Goal: Register for event/course

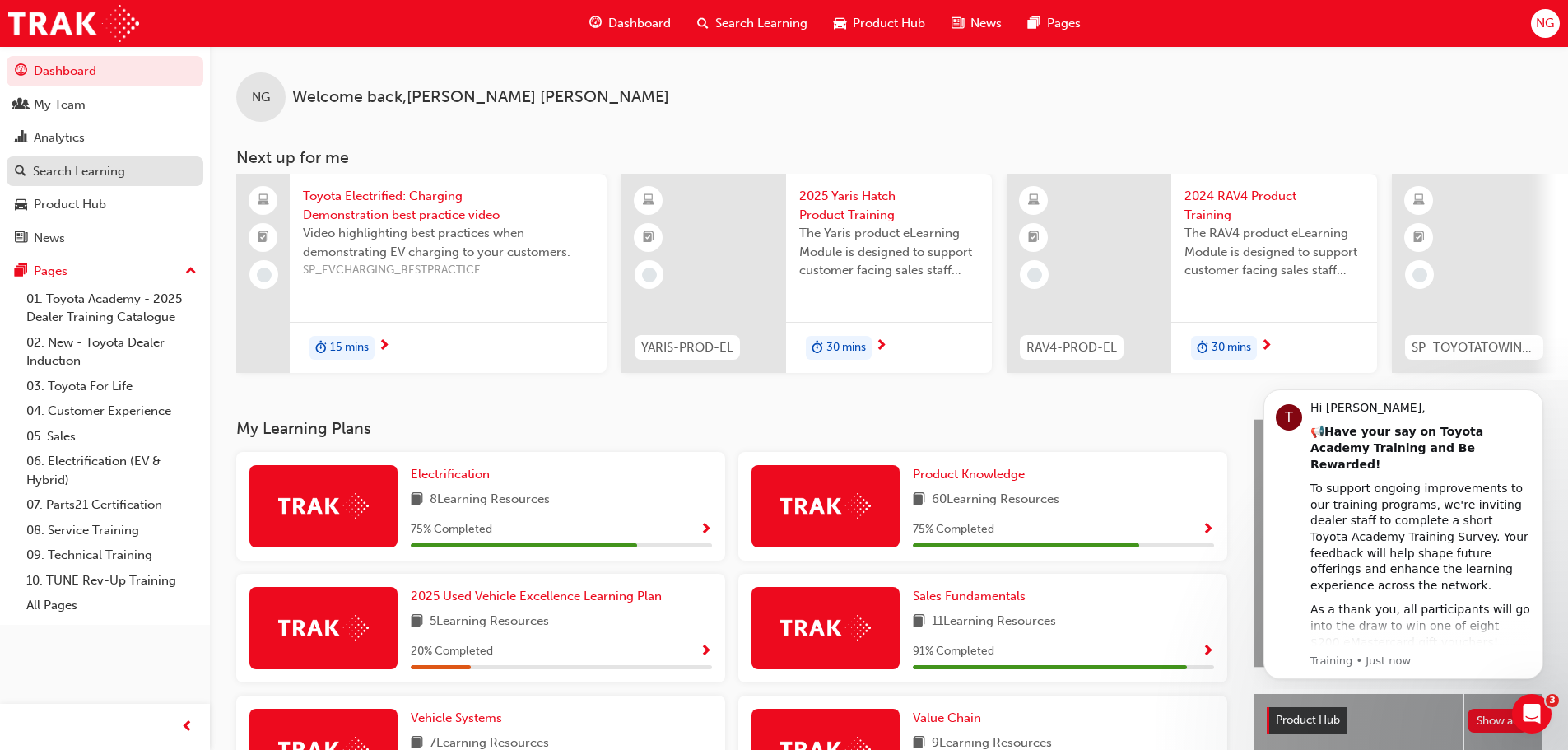
click at [94, 173] on div "Search Learning" at bounding box center [78, 172] width 92 height 19
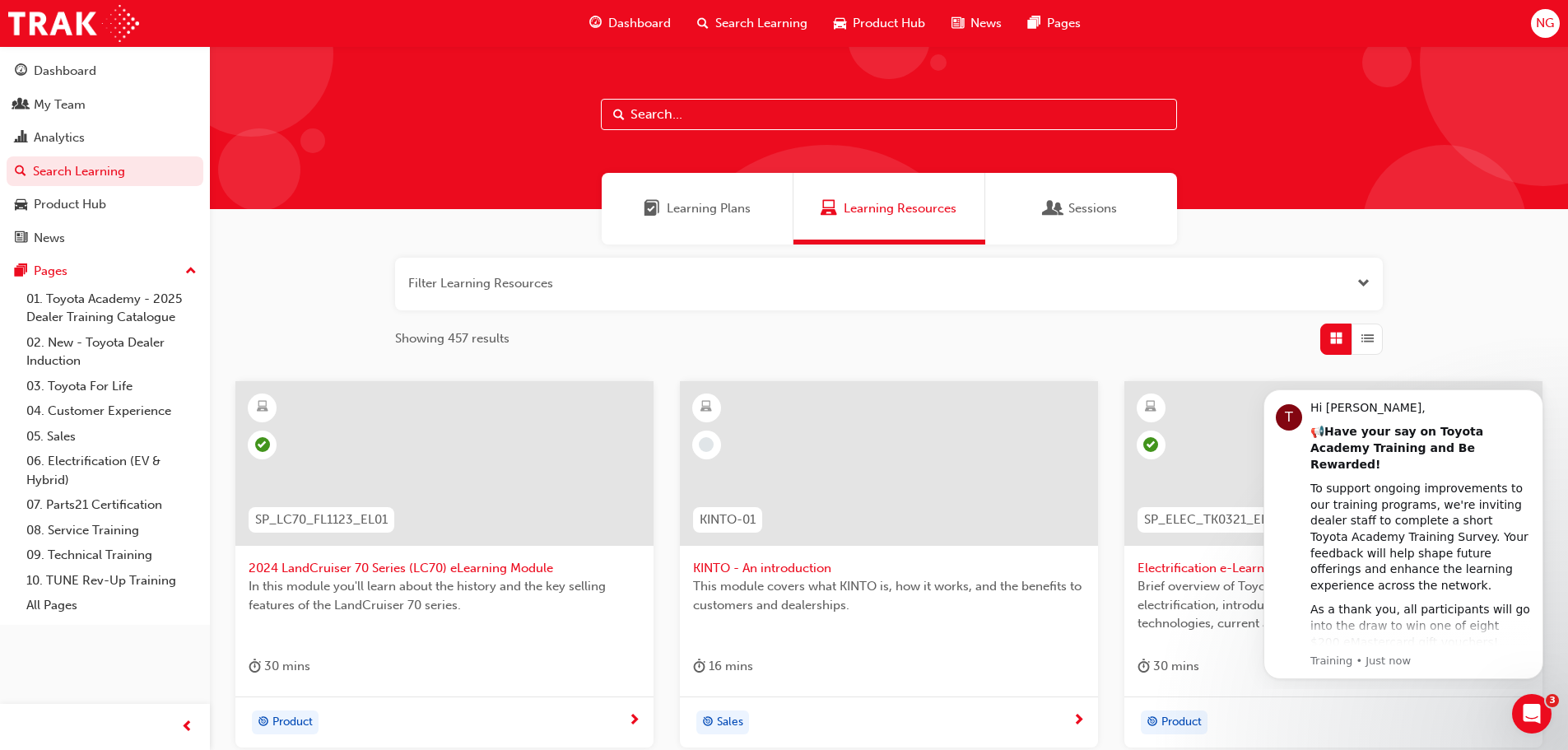
click at [544, 280] on button "button" at bounding box center [889, 284] width 988 height 53
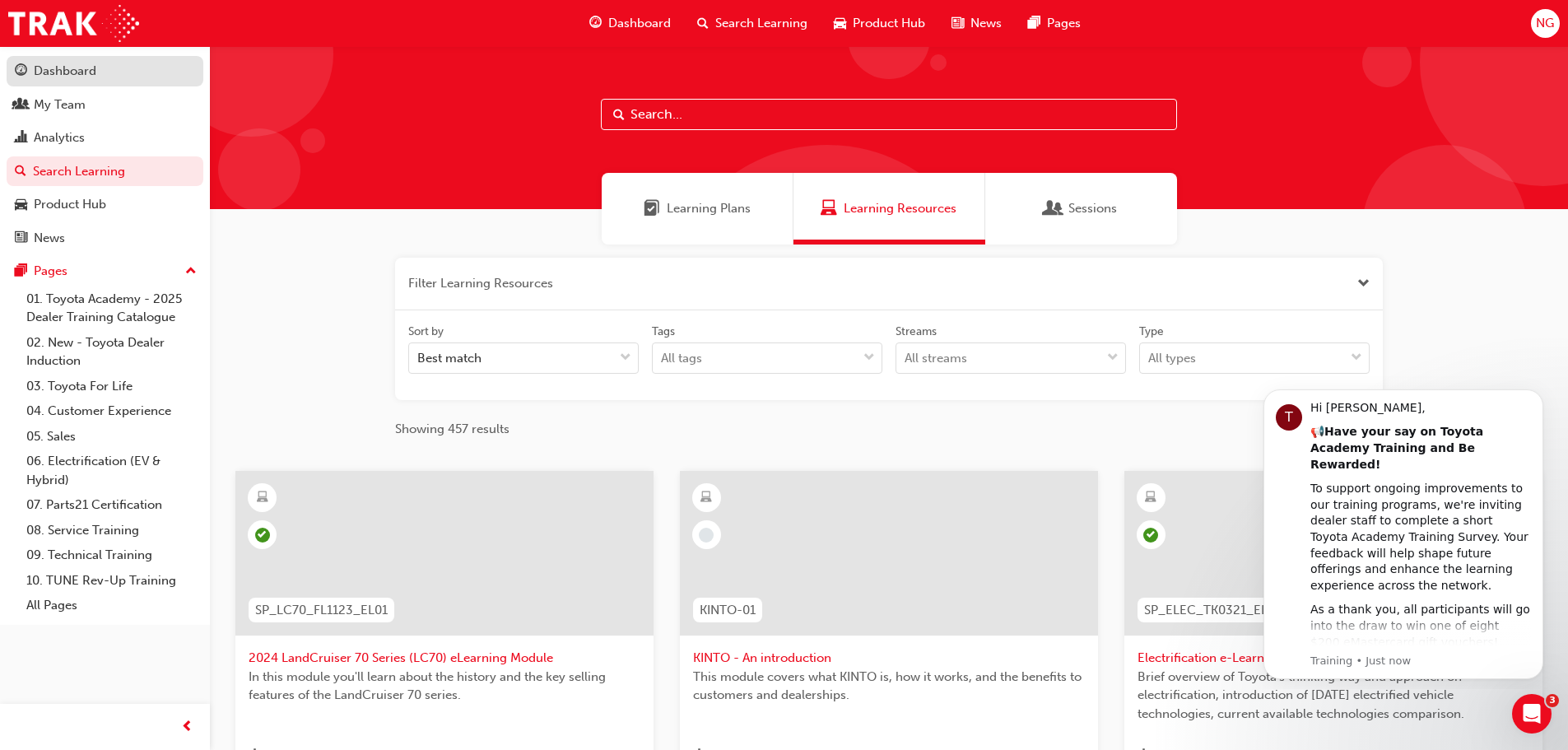
click at [111, 66] on div "Dashboard" at bounding box center [105, 70] width 180 height 20
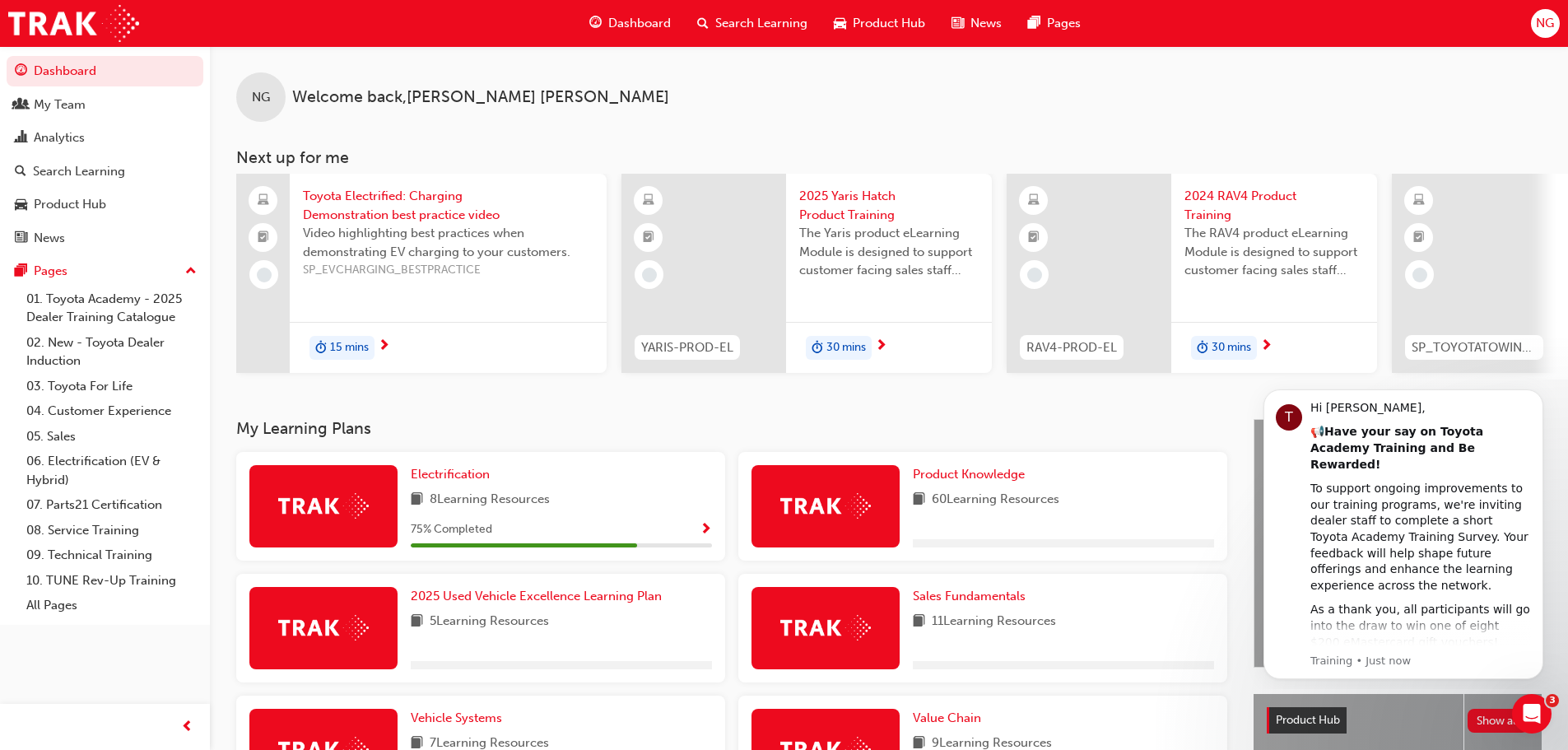
click at [746, 19] on span "Search Learning" at bounding box center [761, 24] width 92 height 19
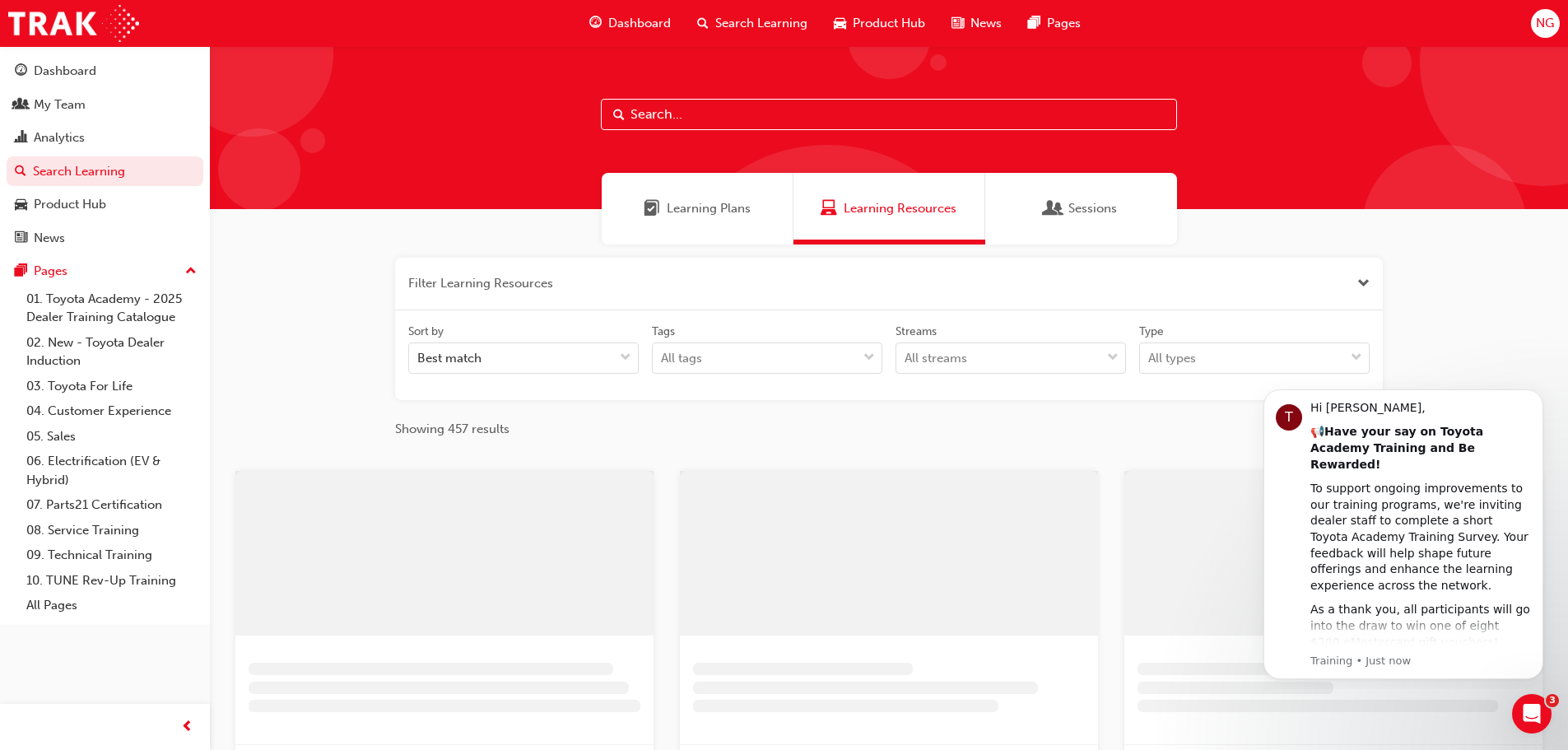
click at [666, 116] on input "text" at bounding box center [889, 114] width 577 height 32
type input "tfl"
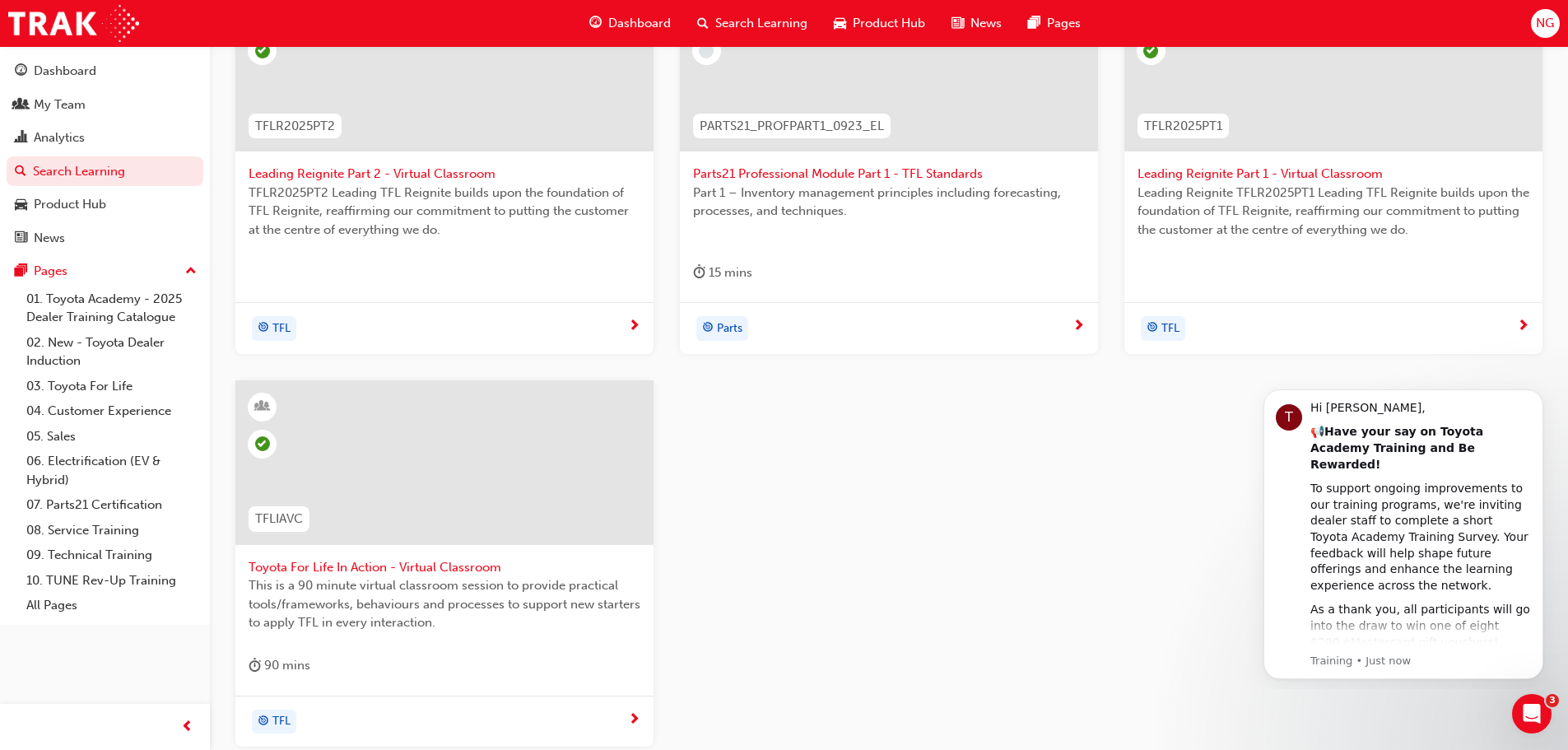
scroll to position [494, 0]
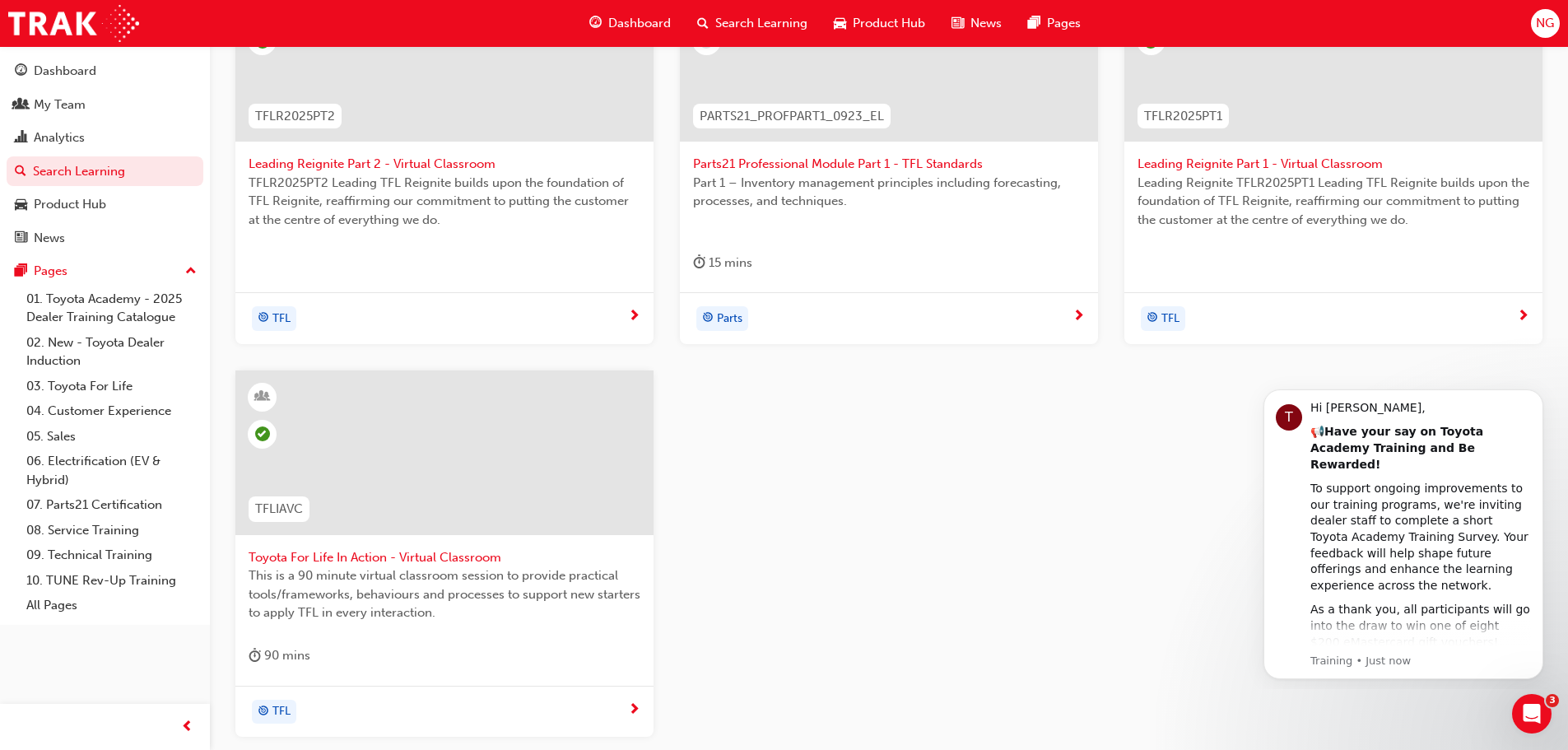
click at [373, 564] on span "Toyota For Life In Action - Virtual Classroom" at bounding box center [445, 558] width 392 height 19
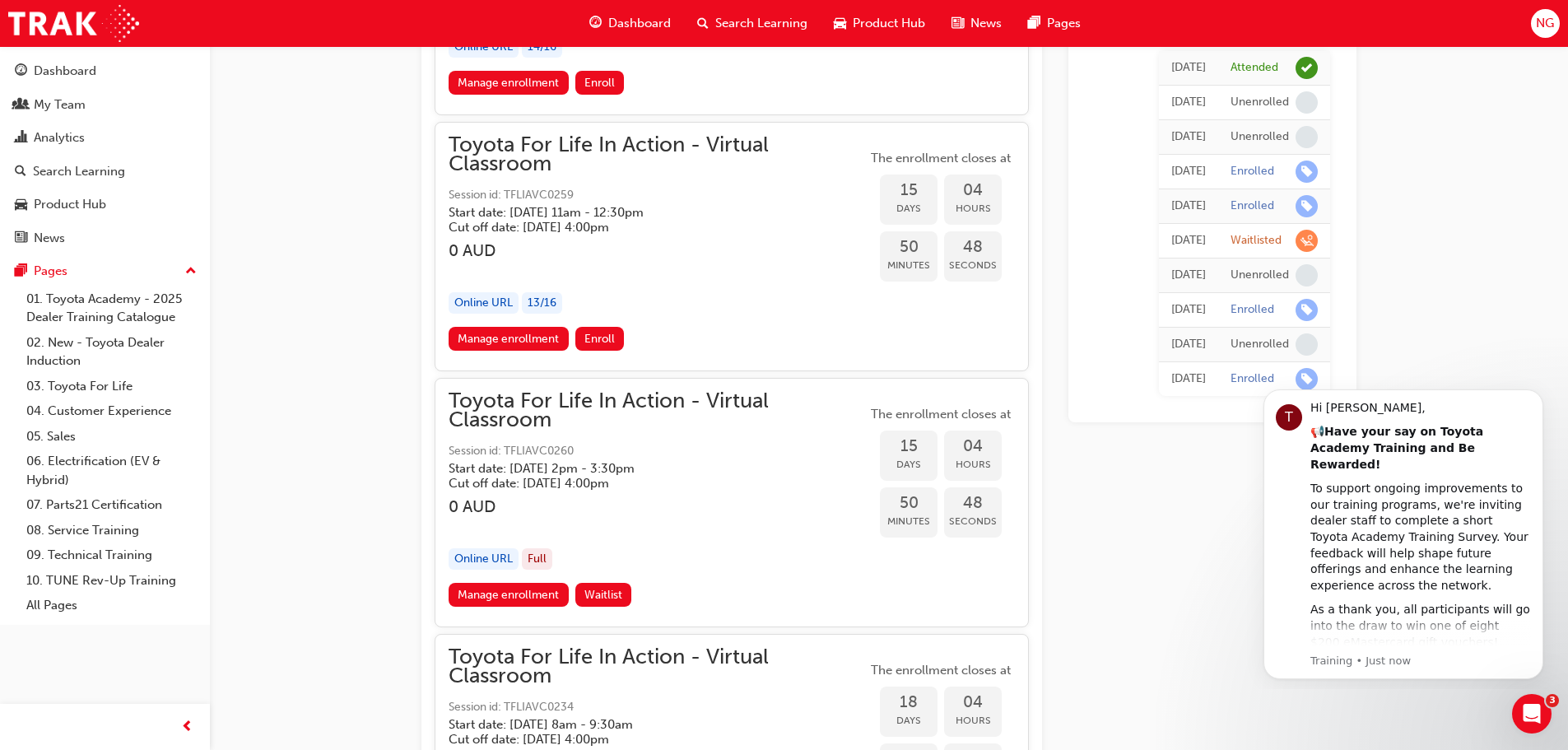
scroll to position [9910, 0]
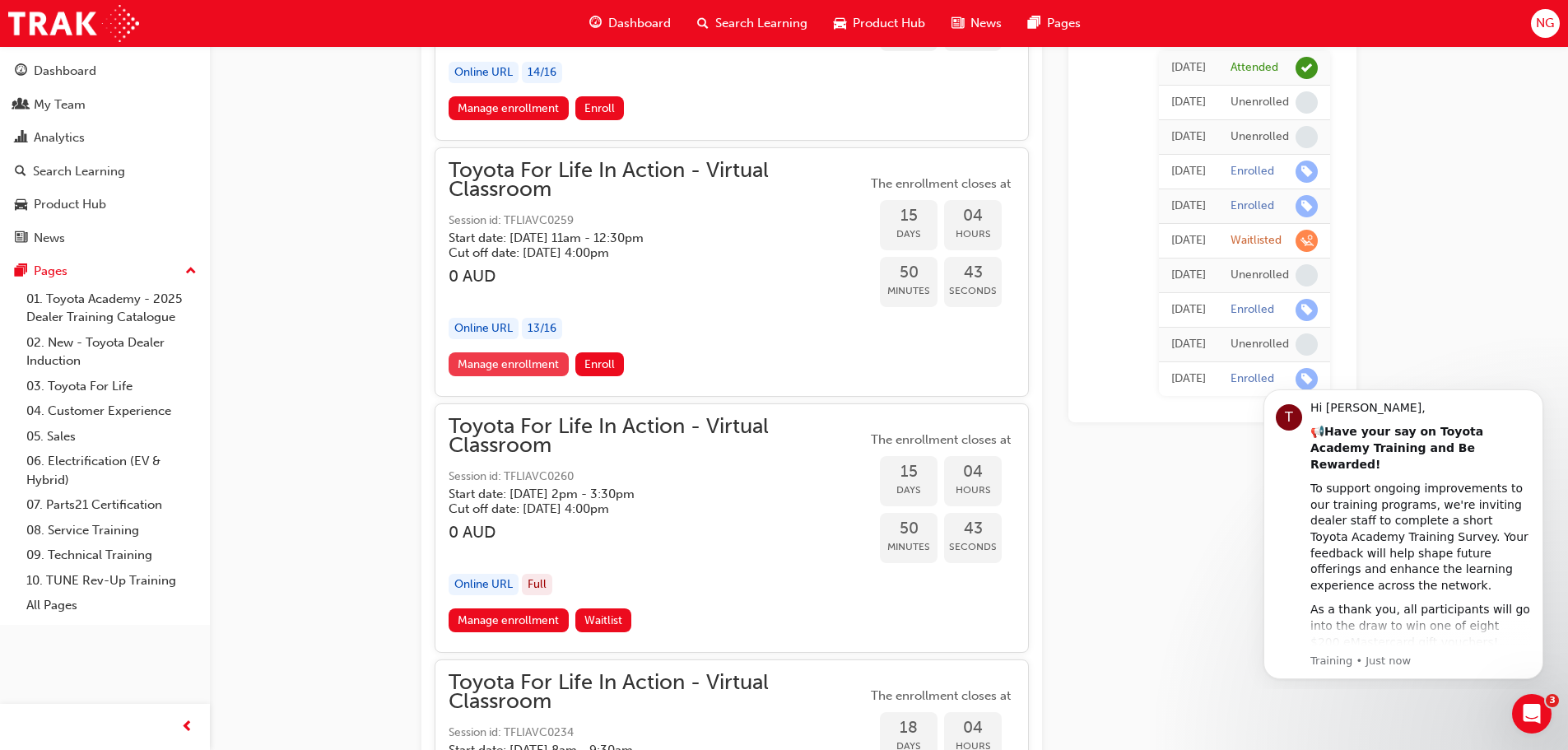
click at [508, 369] on link "Manage enrollment" at bounding box center [508, 364] width 120 height 24
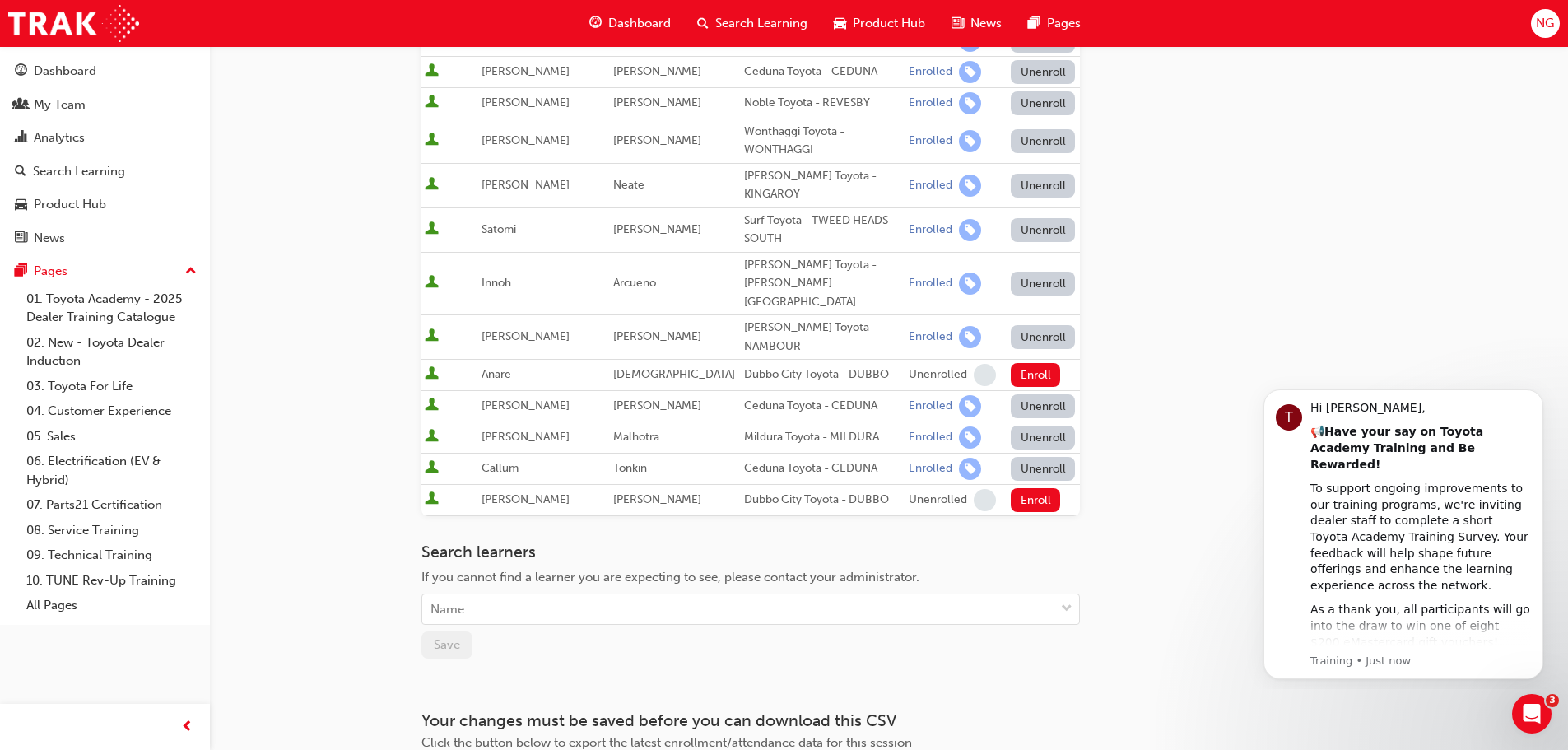
scroll to position [637, 0]
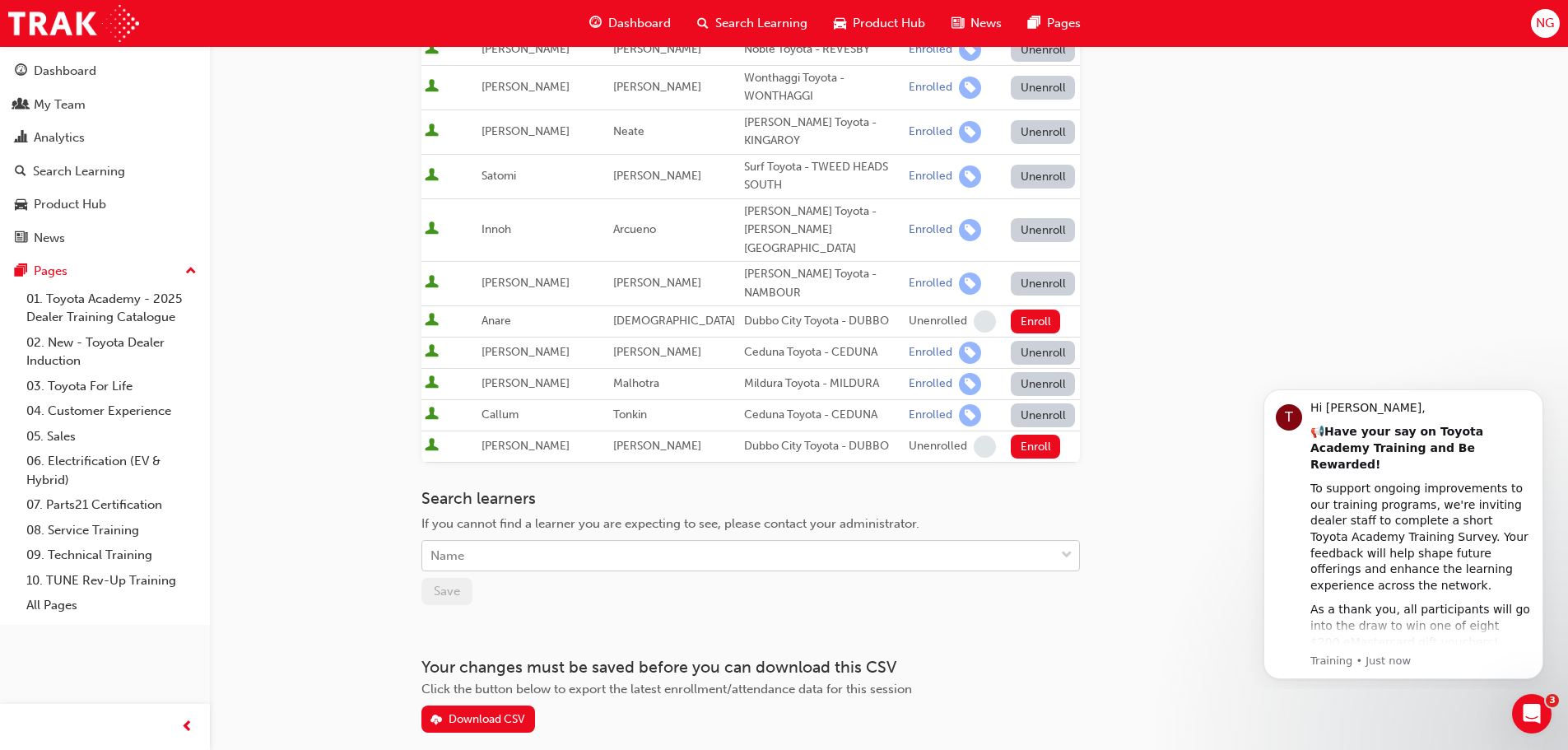
click at [551, 542] on div "Name" at bounding box center [737, 556] width 632 height 29
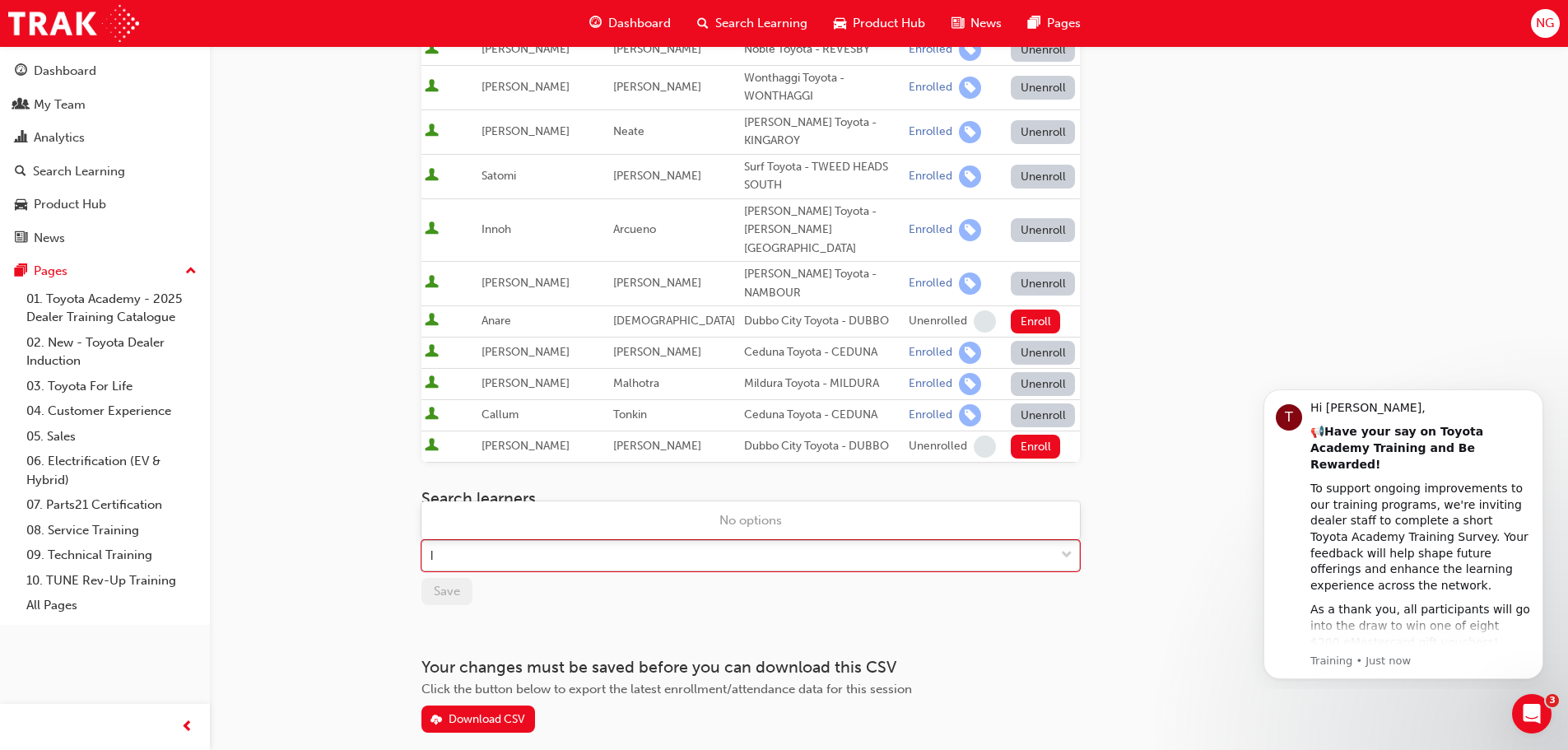
type input "li"
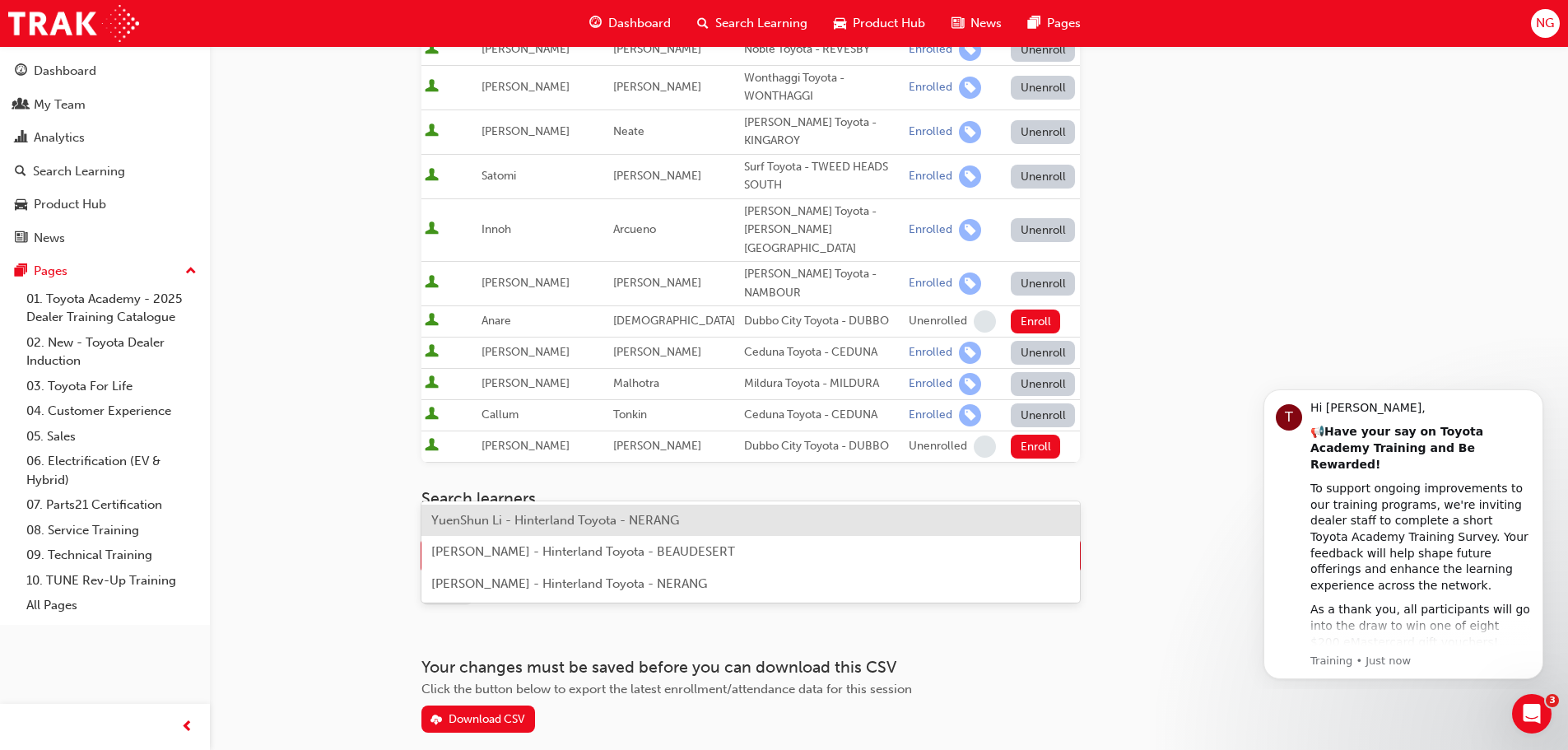
click at [487, 513] on span "YuenShun Li - Hinterland Toyota - NERANG" at bounding box center [555, 520] width 248 height 15
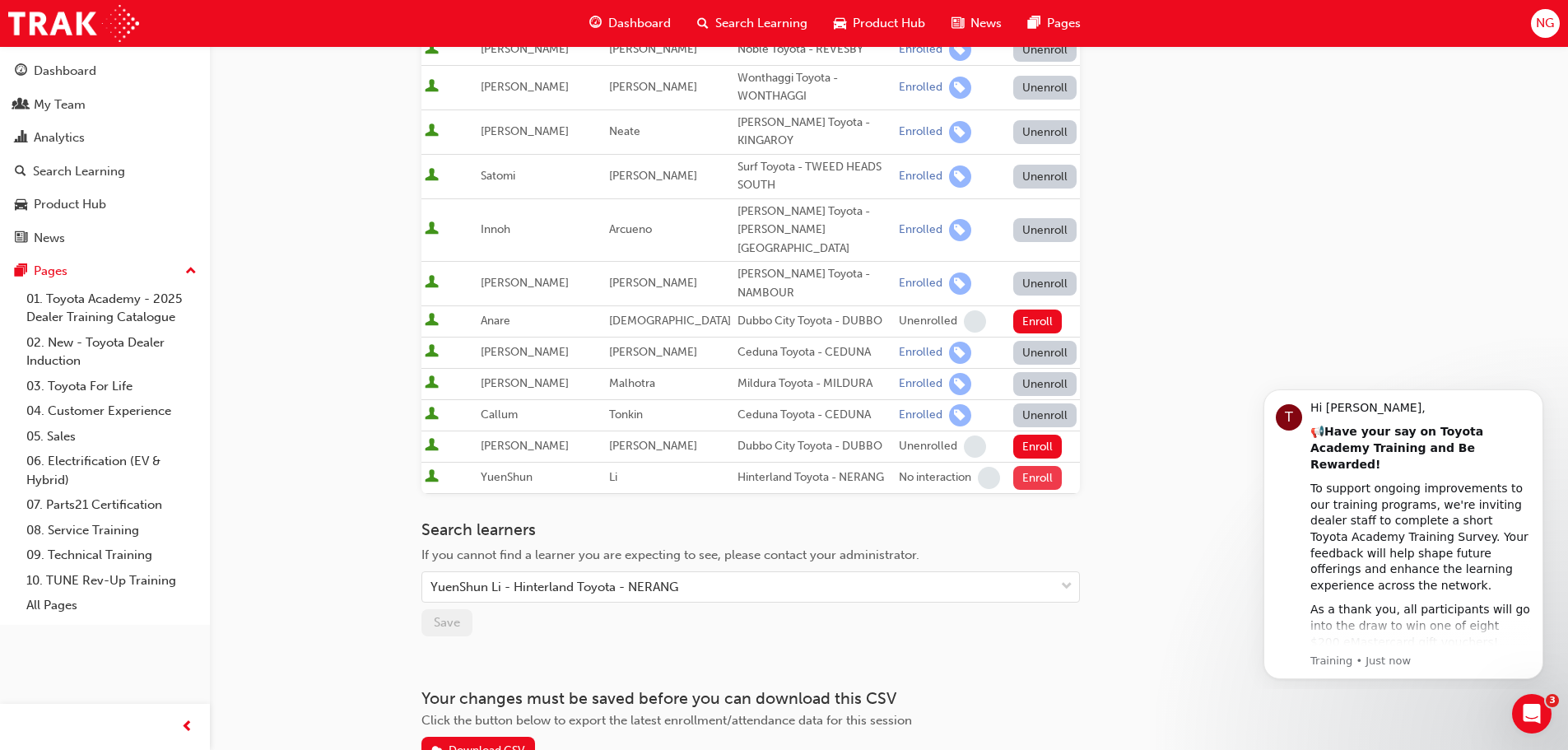
click at [1024, 466] on button "Enroll" at bounding box center [1038, 477] width 49 height 24
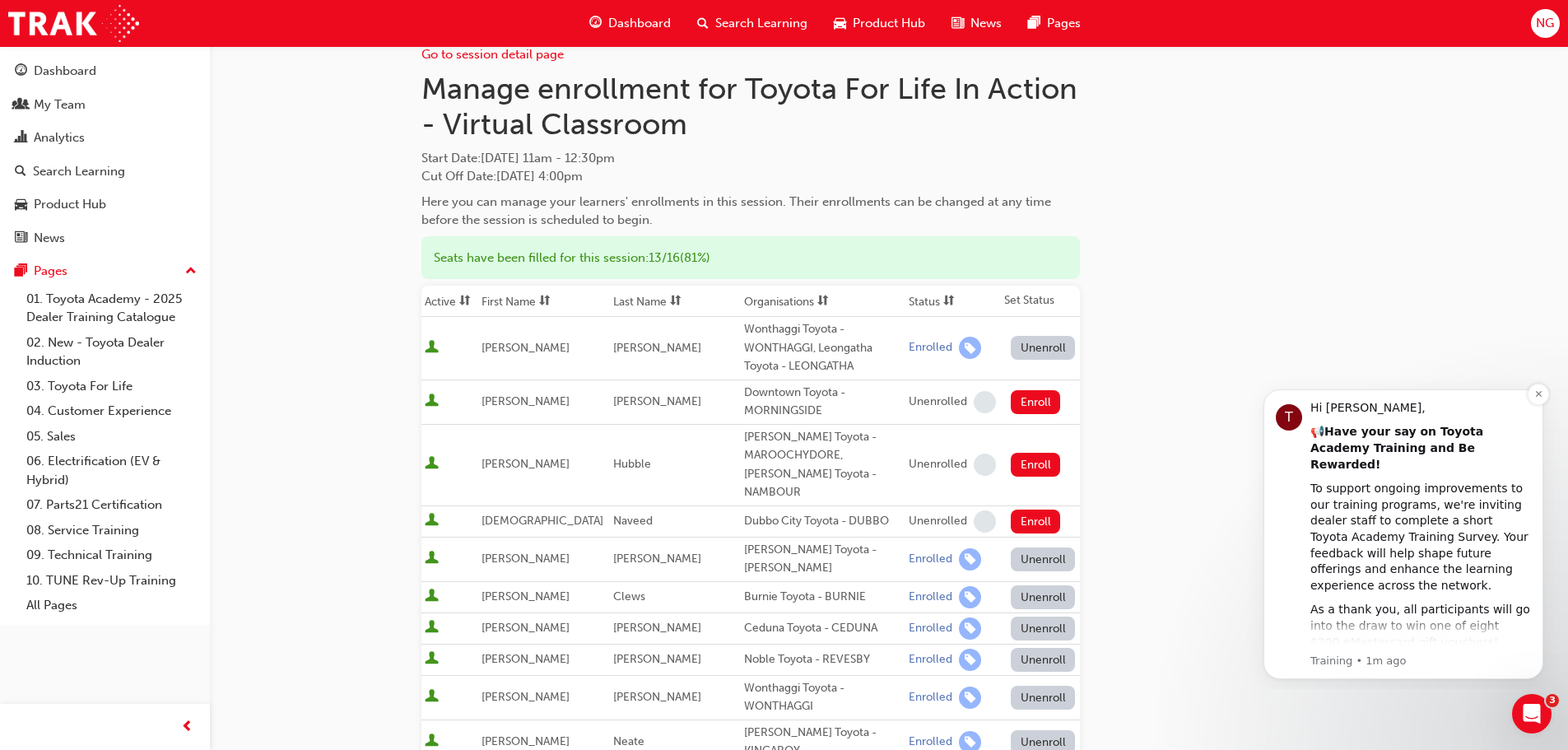
scroll to position [0, 0]
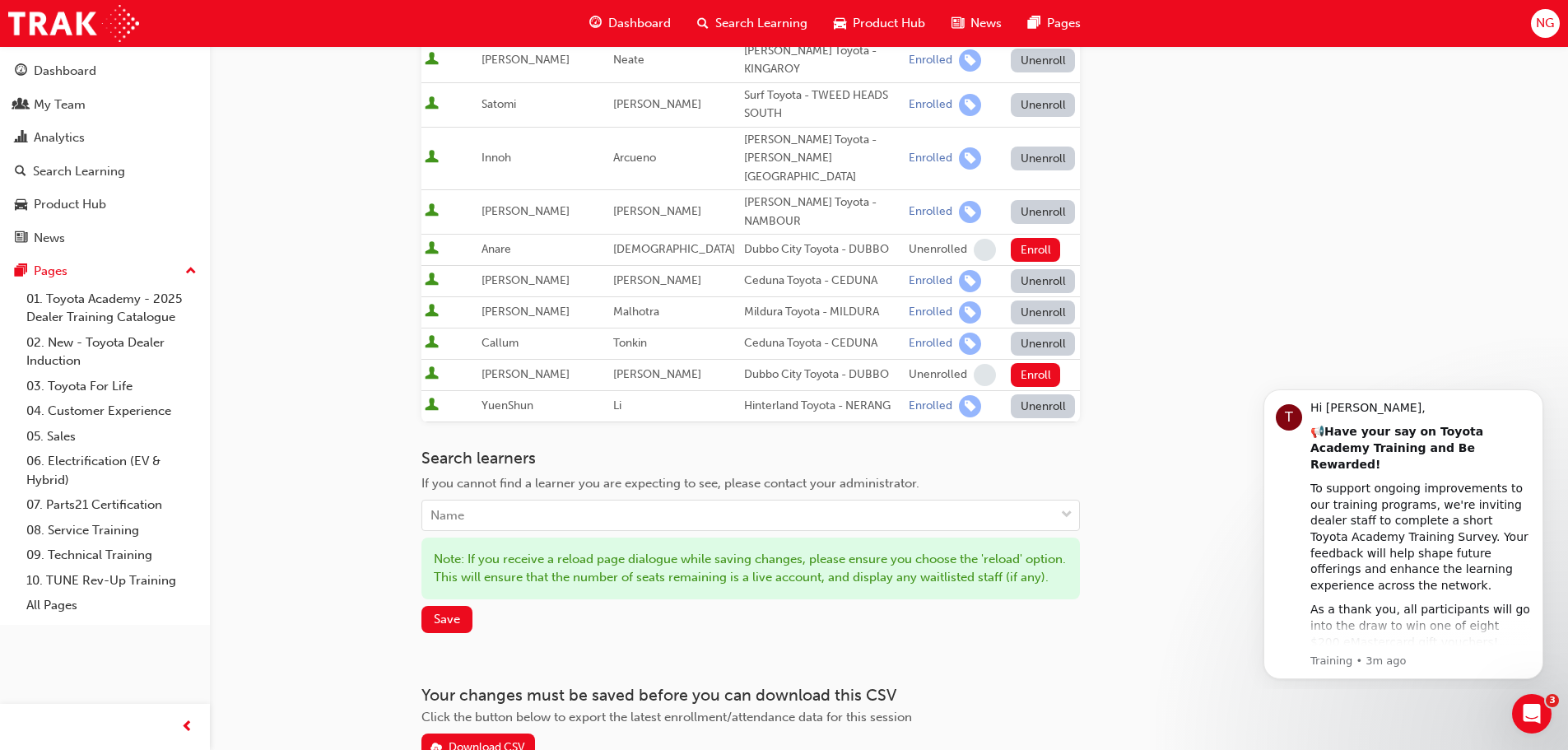
scroll to position [755, 0]
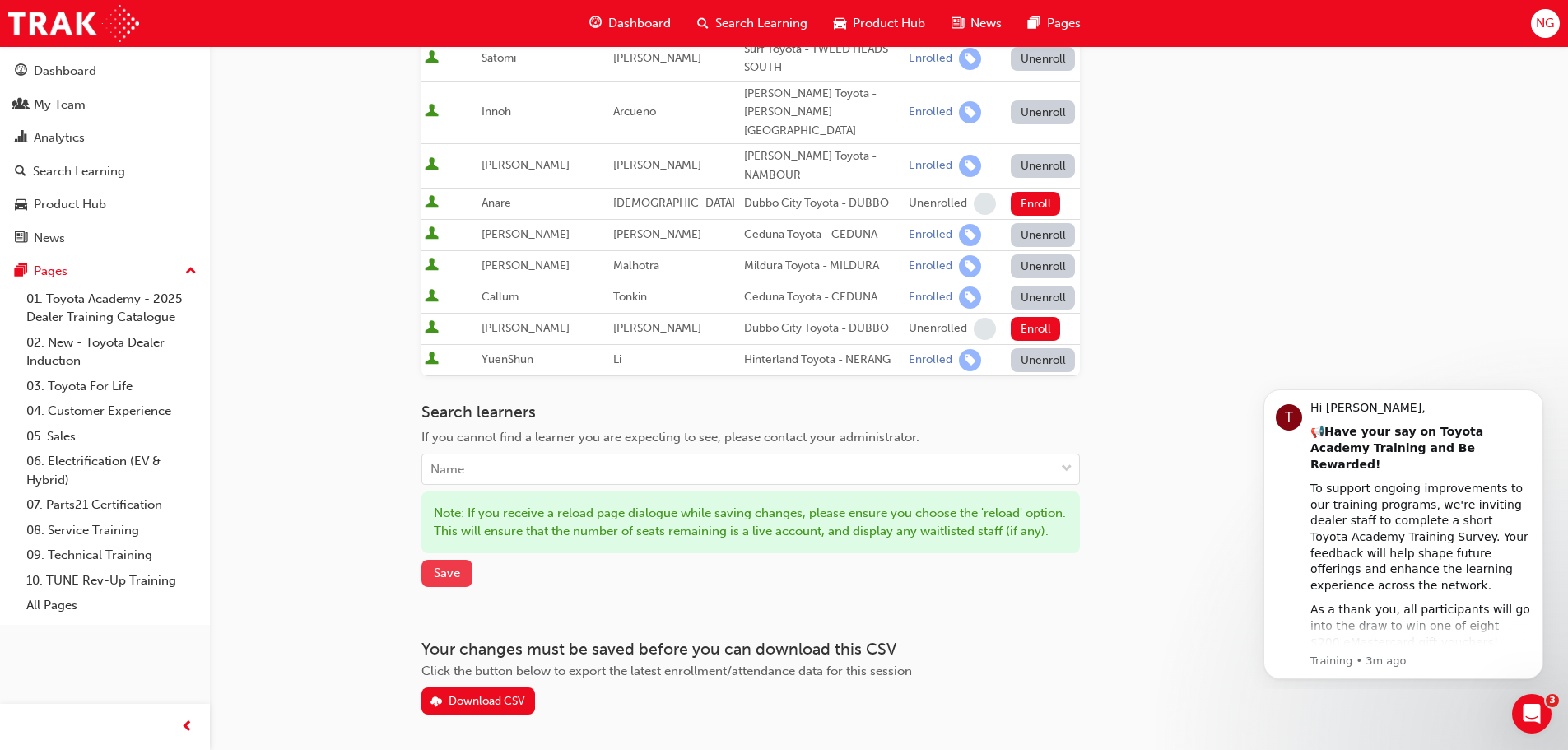
click at [447, 565] on span "Save" at bounding box center [447, 572] width 26 height 15
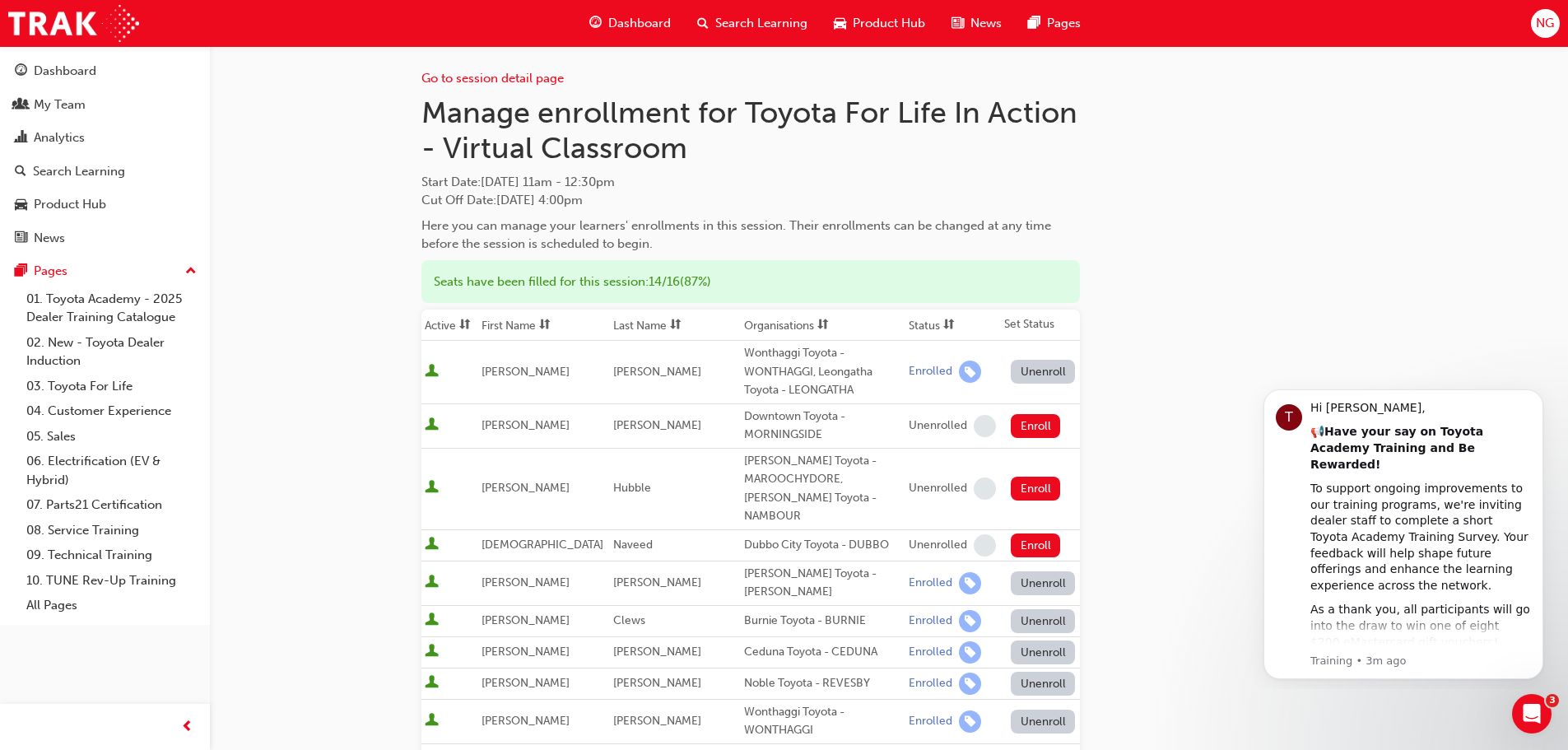
scroll to position [0, 0]
